Goal: Task Accomplishment & Management: Manage account settings

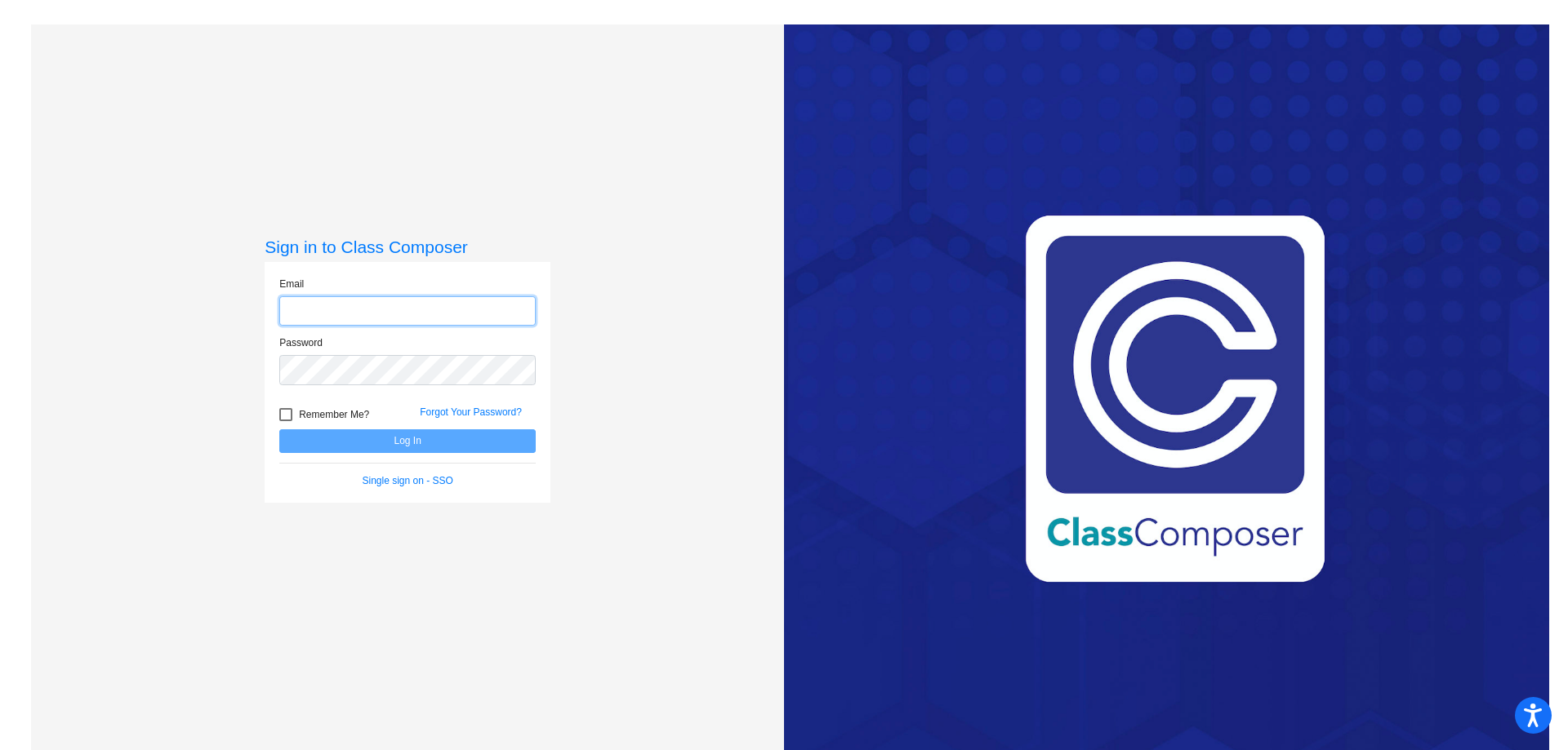
type input "[EMAIL_ADDRESS][PERSON_NAME][DOMAIN_NAME]"
click at [401, 442] on button "Log In" at bounding box center [407, 441] width 256 height 23
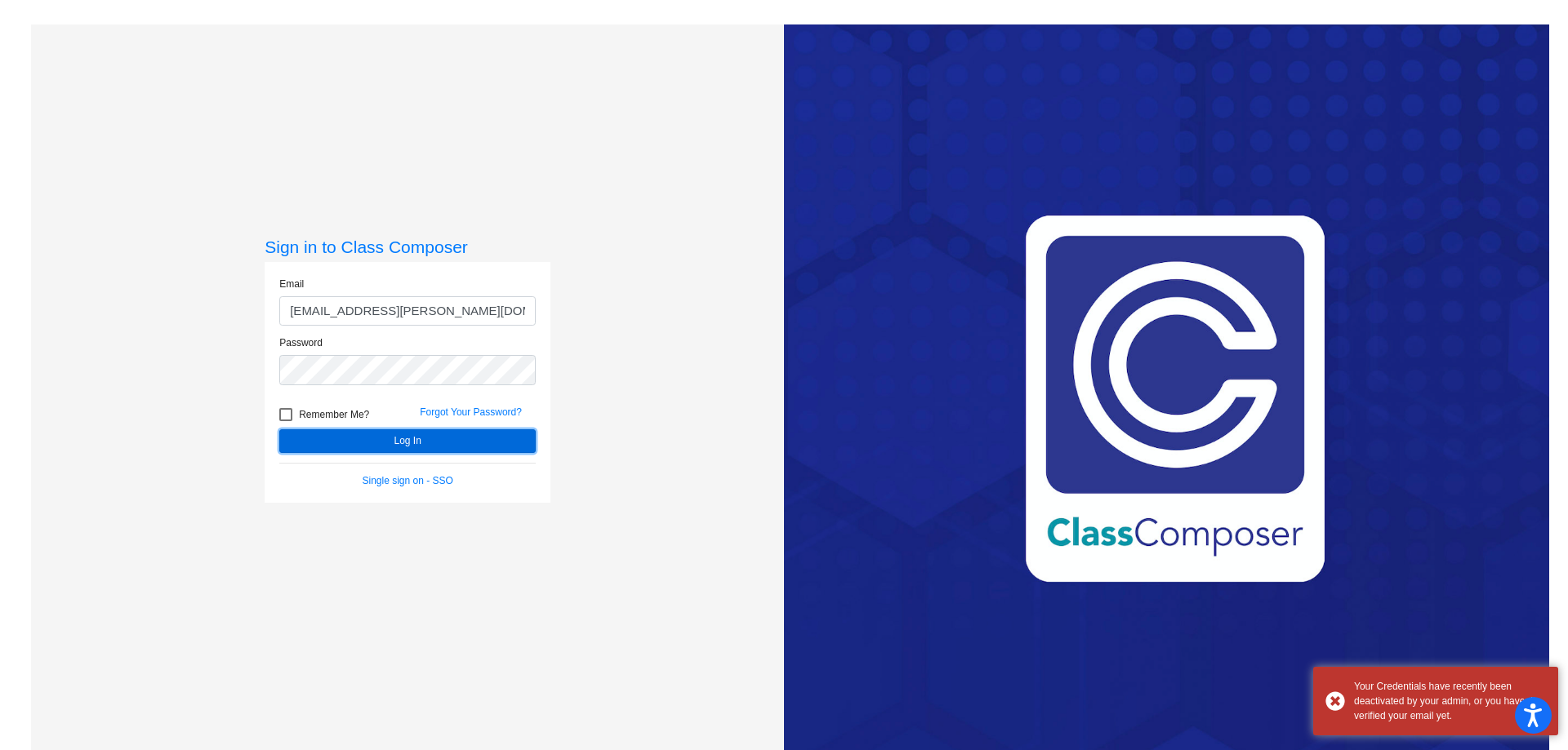
click at [401, 442] on button "Log In" at bounding box center [407, 441] width 256 height 23
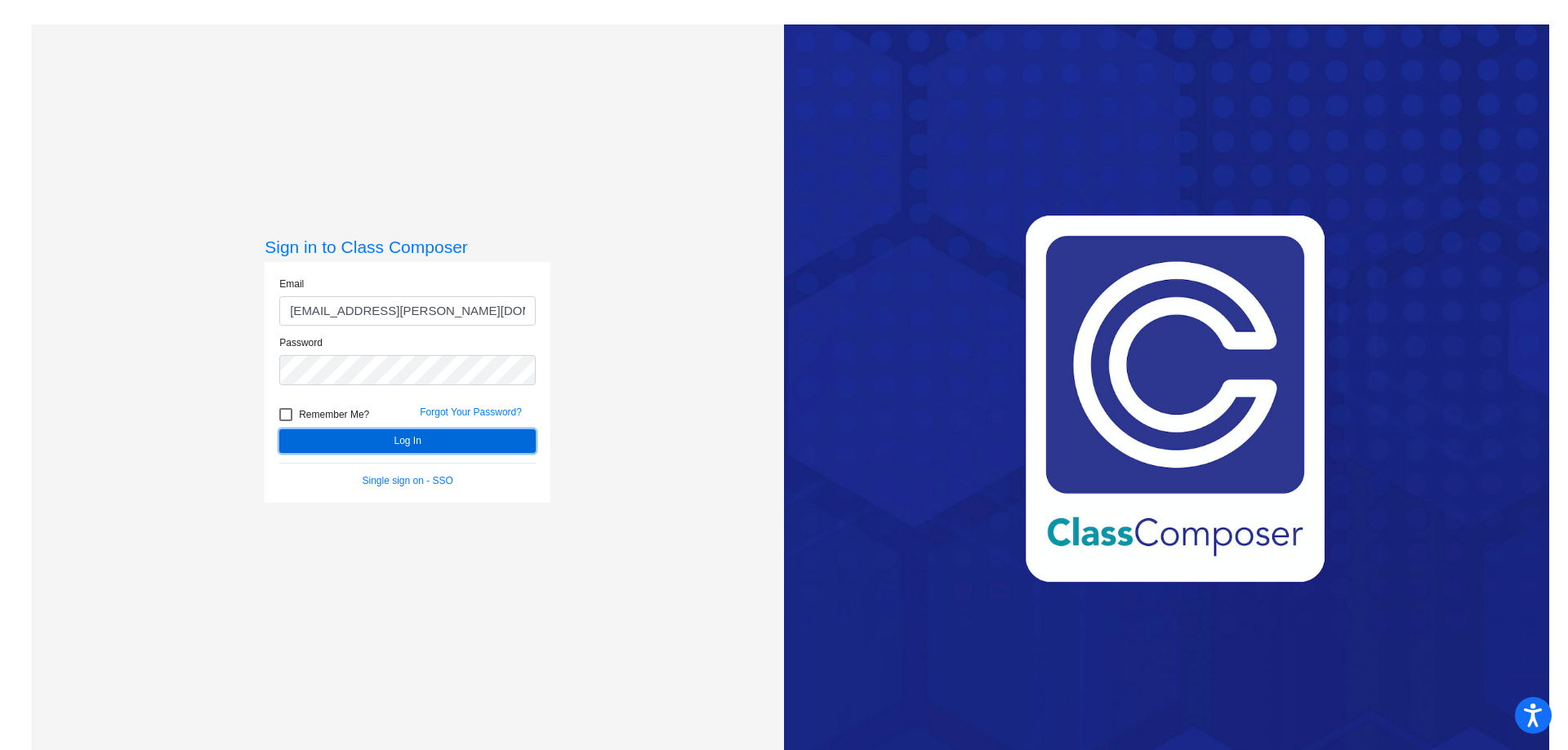
click at [430, 439] on button "Log In" at bounding box center [407, 441] width 256 height 23
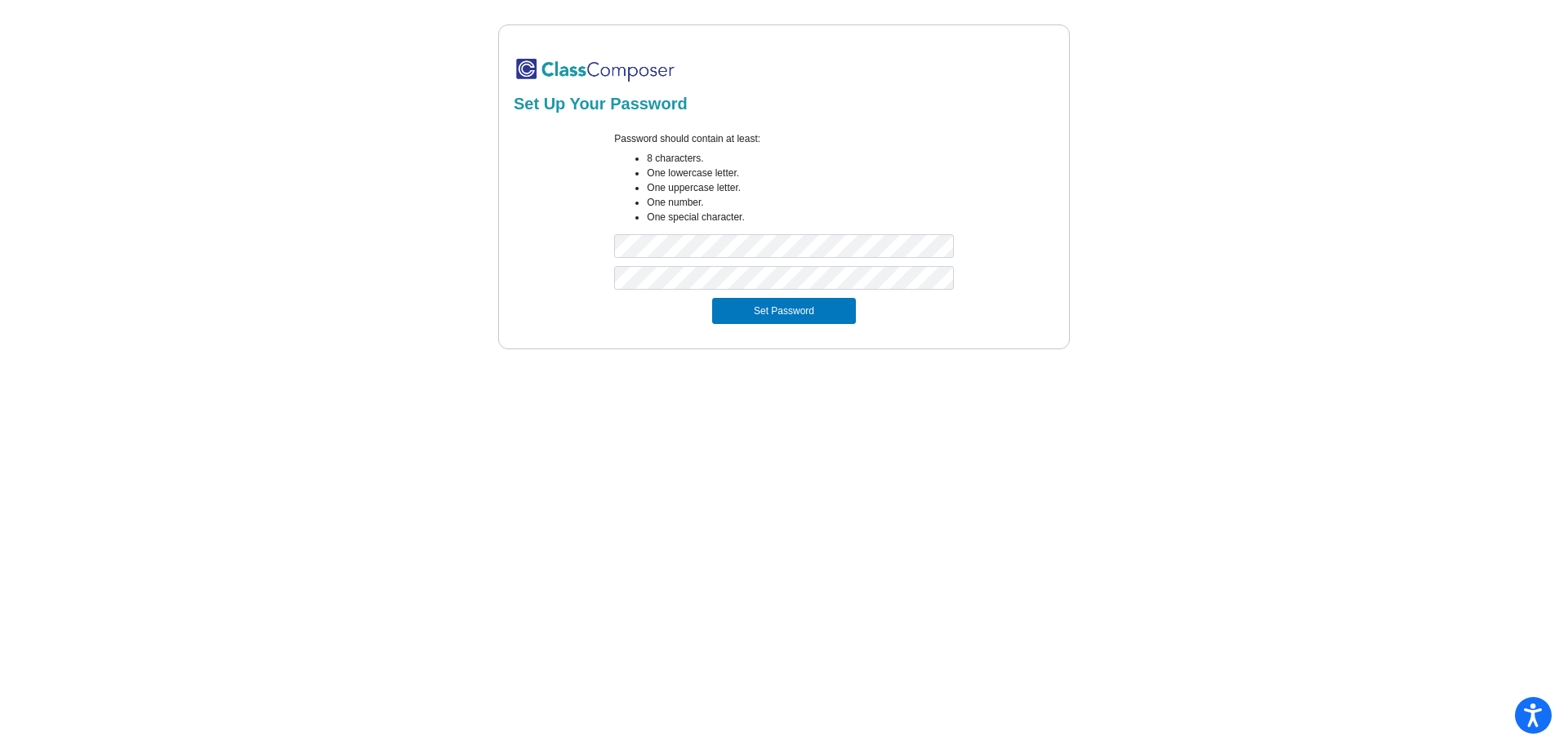
click at [656, 371] on mat-sidenav-content "Set Up Your Password Password should contain at least: 8 characters. One lowerc…" at bounding box center [784, 375] width 1568 height 750
click at [827, 312] on button "Set Password" at bounding box center [784, 310] width 144 height 26
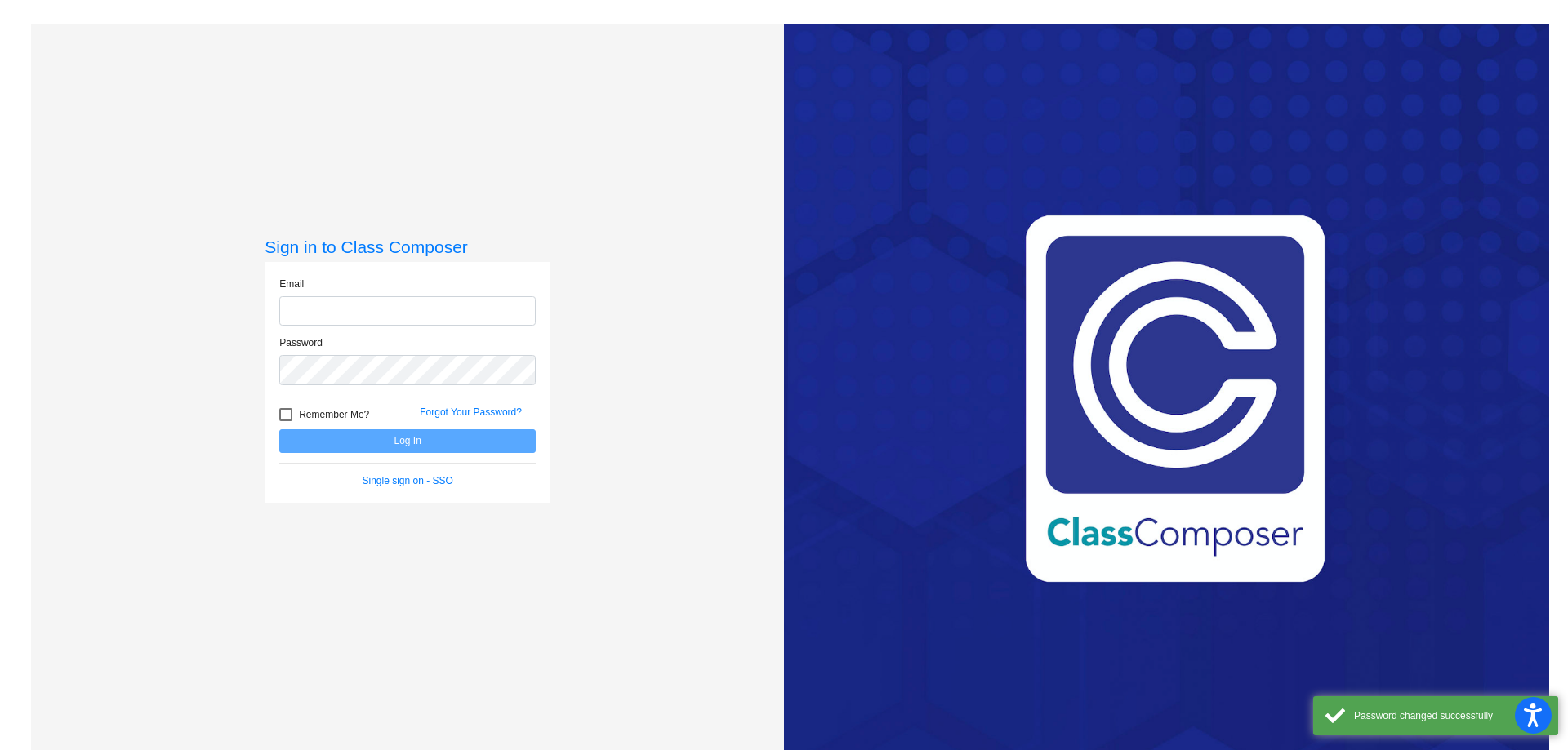
type input "[EMAIL_ADDRESS][PERSON_NAME][DOMAIN_NAME]"
click at [382, 442] on button "Log In" at bounding box center [407, 441] width 256 height 23
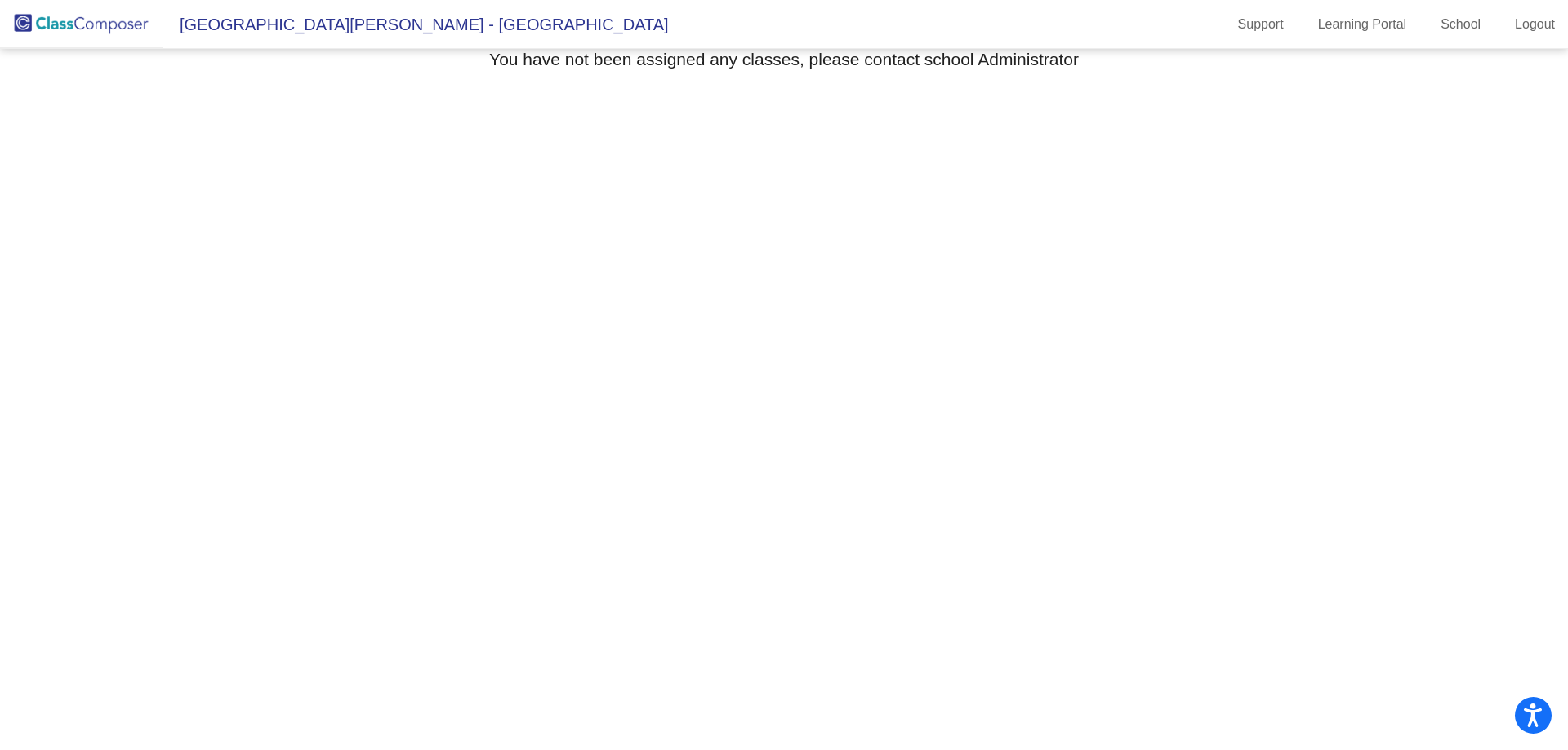
click at [935, 257] on mat-sidenav-content "Select Grade You have not been assigned any classes, please contact school Admi…" at bounding box center [784, 399] width 1568 height 701
click at [76, 28] on img at bounding box center [82, 24] width 164 height 49
click at [832, 338] on mat-sidenav-content "Select Grade You have not been assigned any classes, please contact school Admi…" at bounding box center [784, 399] width 1568 height 701
